Goal: Information Seeking & Learning: Learn about a topic

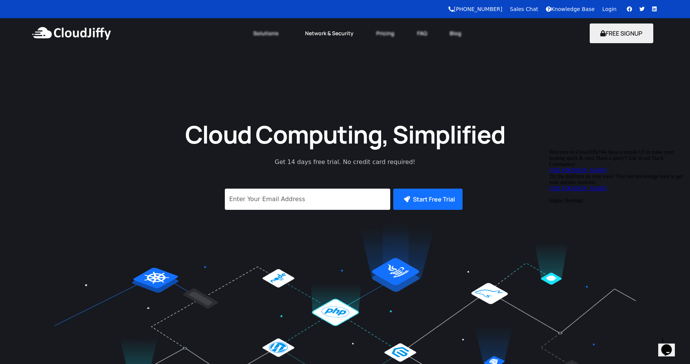
click at [344, 33] on link "Network & Security" at bounding box center [329, 33] width 71 height 17
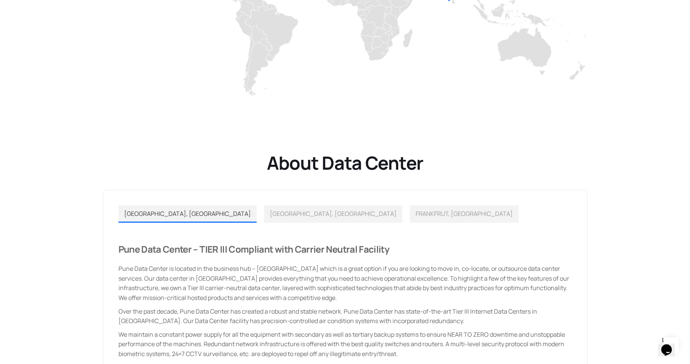
scroll to position [500, 0]
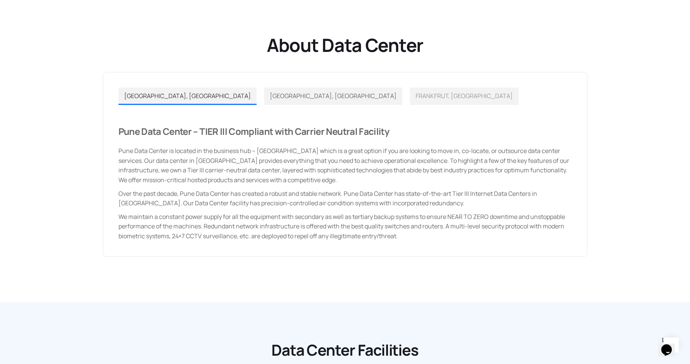
click at [264, 101] on link "LOS ANGELES, USA" at bounding box center [333, 95] width 138 height 17
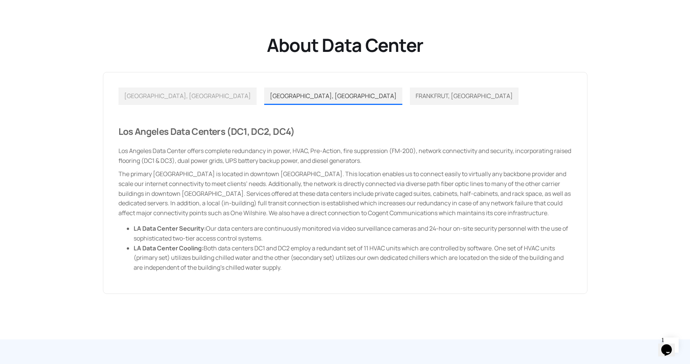
click at [416, 98] on span "FRANKFRUT, GERMANY" at bounding box center [464, 96] width 97 height 8
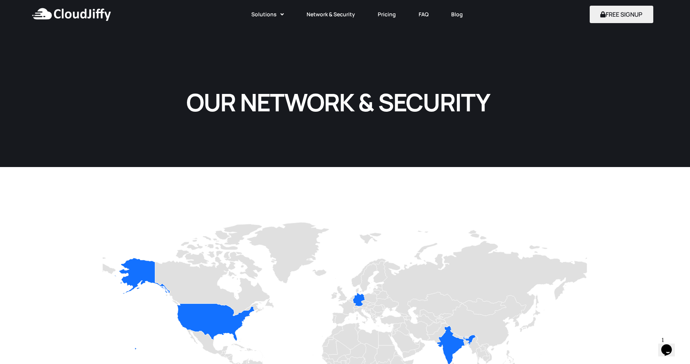
scroll to position [0, 0]
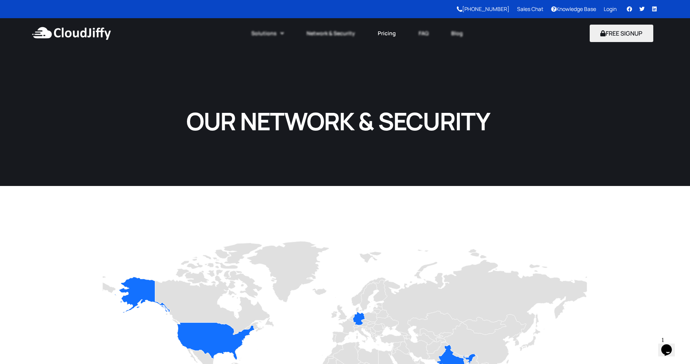
click at [388, 34] on link "Pricing" at bounding box center [386, 33] width 41 height 17
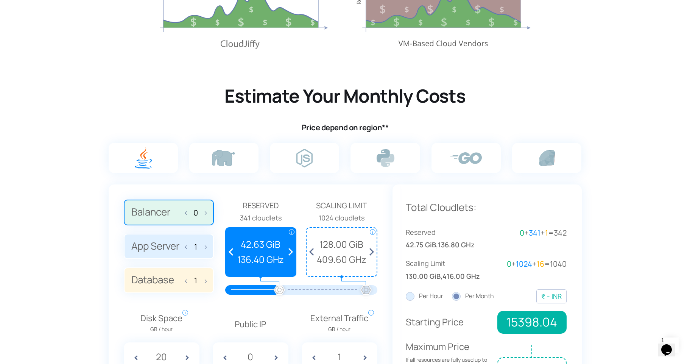
scroll to position [454, 0]
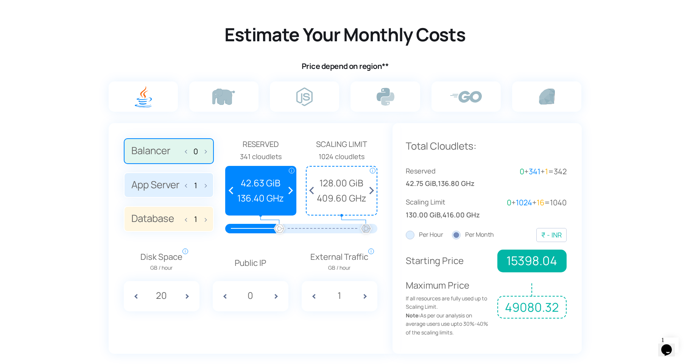
click at [187, 181] on span at bounding box center [187, 185] width 5 height 16
click at [0, 0] on input "App Server 1" at bounding box center [0, 0] width 0 height 0
click at [188, 154] on span at bounding box center [187, 151] width 5 height 16
click at [0, 0] on input "Balancer 0" at bounding box center [0, 0] width 0 height 0
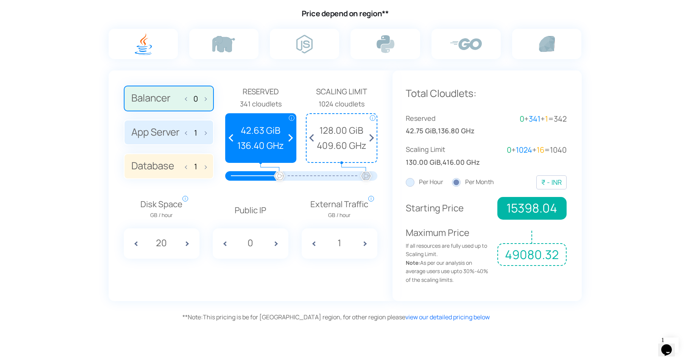
scroll to position [545, 0]
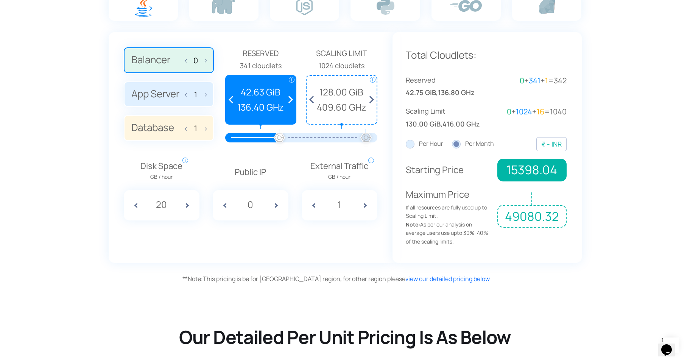
drag, startPoint x: 297, startPoint y: 137, endPoint x: 308, endPoint y: 136, distance: 10.6
click at [308, 136] on div at bounding box center [322, 137] width 86 height 9
drag, startPoint x: 282, startPoint y: 139, endPoint x: 299, endPoint y: 140, distance: 16.8
click at [302, 140] on div at bounding box center [301, 137] width 129 height 9
drag, startPoint x: 282, startPoint y: 137, endPoint x: 307, endPoint y: 138, distance: 24.6
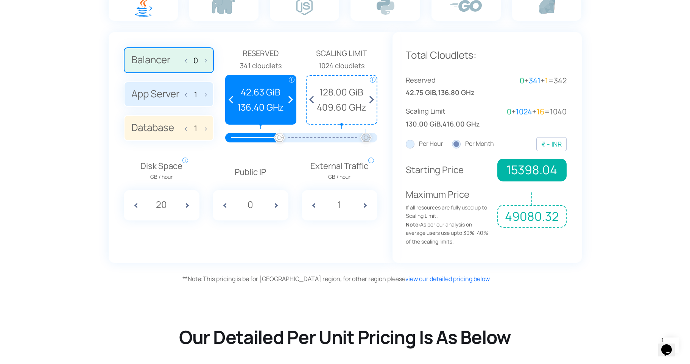
click at [307, 138] on div at bounding box center [301, 137] width 129 height 9
drag, startPoint x: 280, startPoint y: 140, endPoint x: 259, endPoint y: 140, distance: 21.6
click at [259, 140] on div at bounding box center [301, 137] width 129 height 9
click at [258, 140] on div at bounding box center [252, 137] width 55 height 9
click at [231, 97] on span at bounding box center [233, 100] width 14 height 48
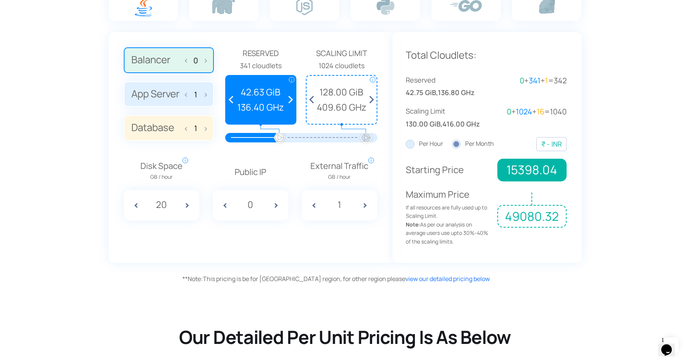
click at [290, 100] on span at bounding box center [289, 100] width 14 height 48
click at [371, 100] on span at bounding box center [370, 100] width 14 height 48
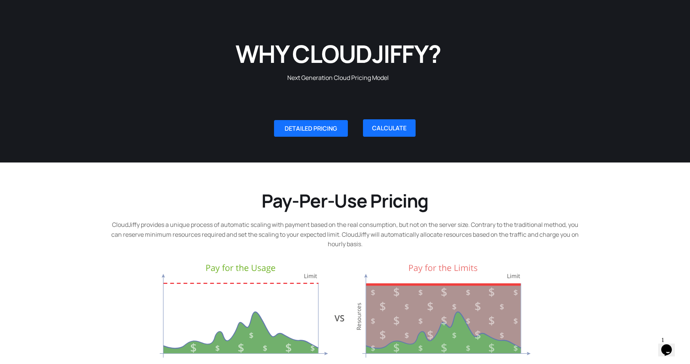
scroll to position [45, 0]
